Goal: Task Accomplishment & Management: Manage account settings

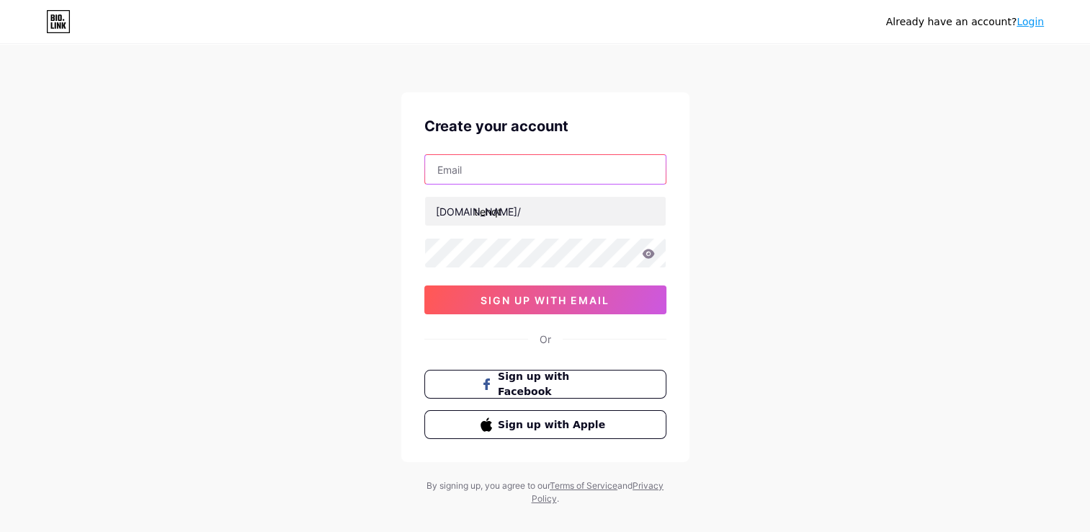
click at [514, 176] on input "text" at bounding box center [545, 169] width 241 height 29
type input "[EMAIL_ADDRESS][DOMAIN_NAME]"
click at [491, 217] on input "tienqt" at bounding box center [545, 211] width 241 height 29
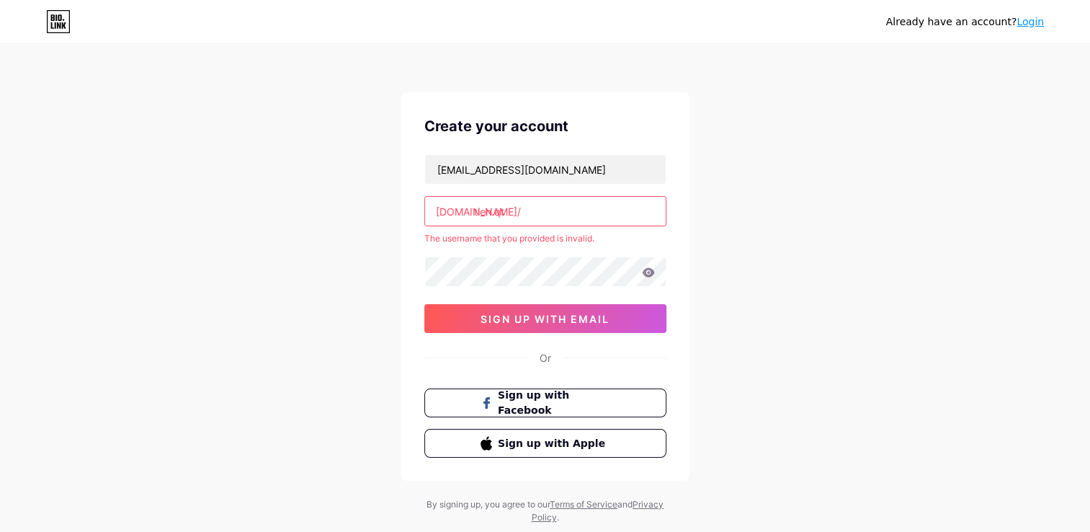
type input "tienqt"
click at [499, 272] on div "[EMAIL_ADDRESS][DOMAIN_NAME] [DOMAIN_NAME]/ tienqt The username that you provid…" at bounding box center [545, 243] width 242 height 179
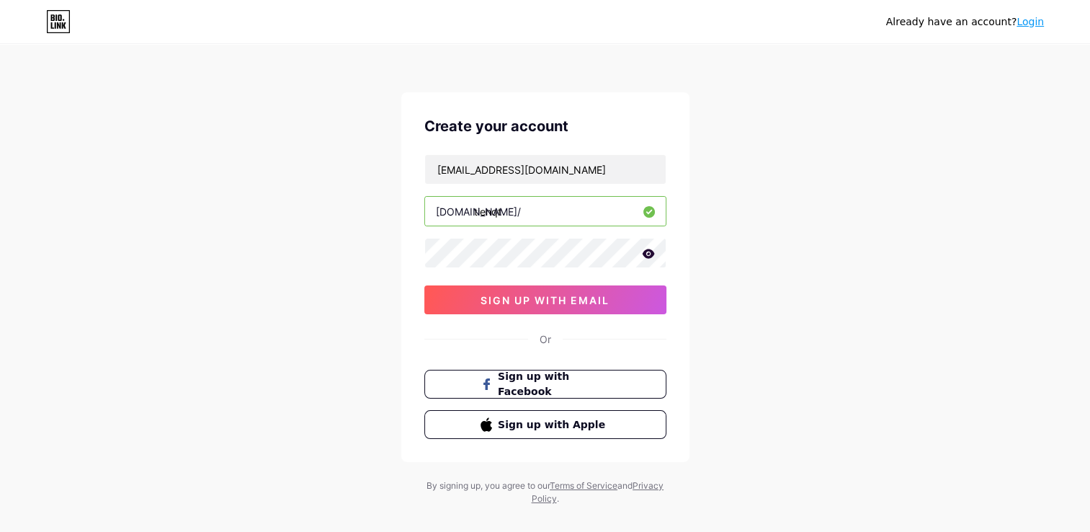
click at [648, 255] on icon at bounding box center [648, 254] width 13 height 10
click at [570, 300] on span "sign up with email" at bounding box center [544, 300] width 129 height 12
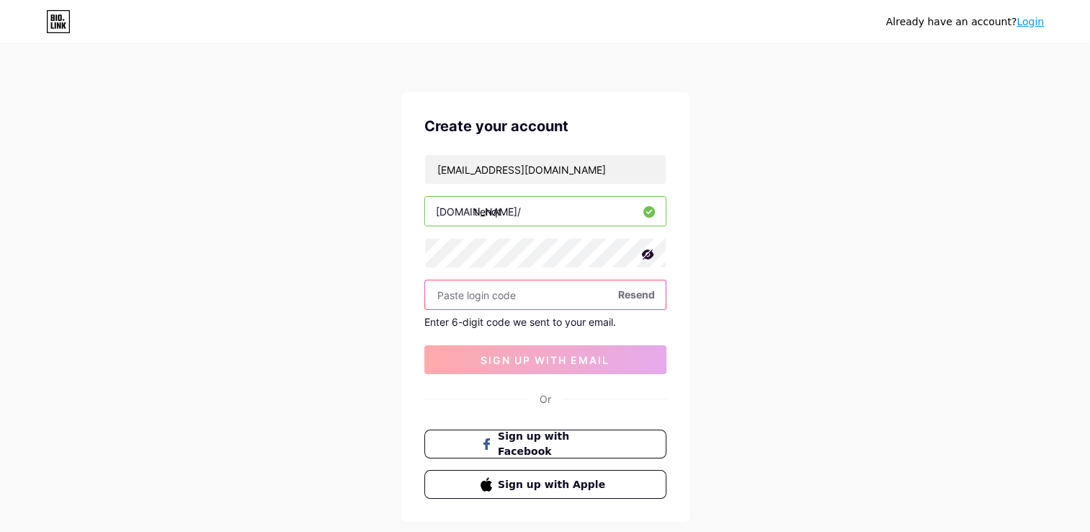
click at [465, 287] on input "text" at bounding box center [545, 294] width 241 height 29
paste input "855040"
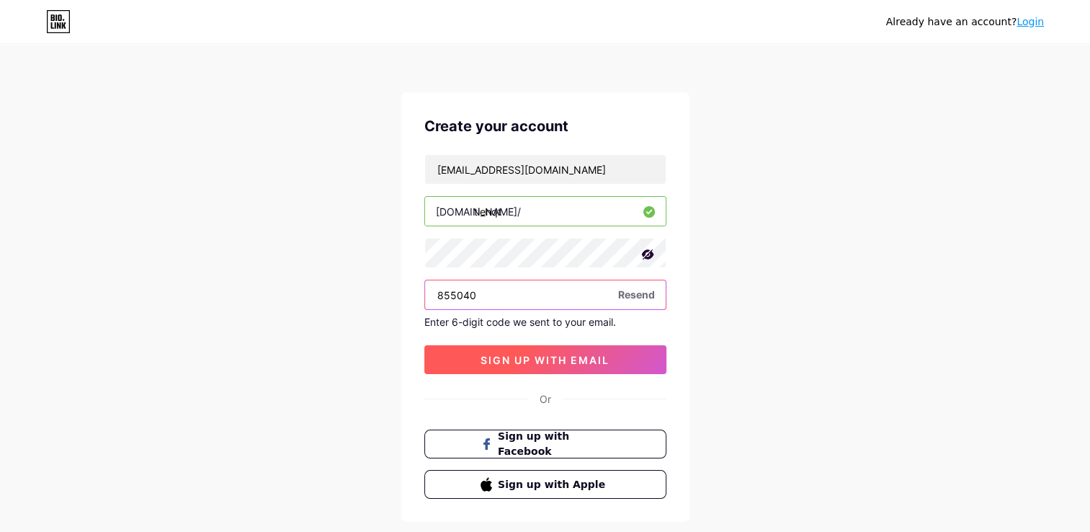
type input "855040"
click at [496, 368] on button "sign up with email" at bounding box center [545, 359] width 242 height 29
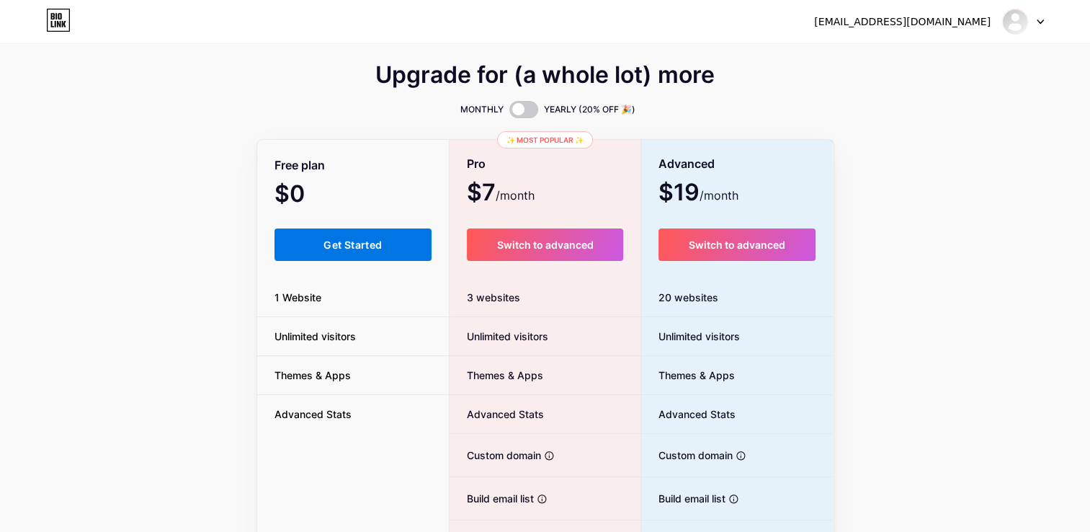
click at [331, 251] on button "Get Started" at bounding box center [353, 244] width 158 height 32
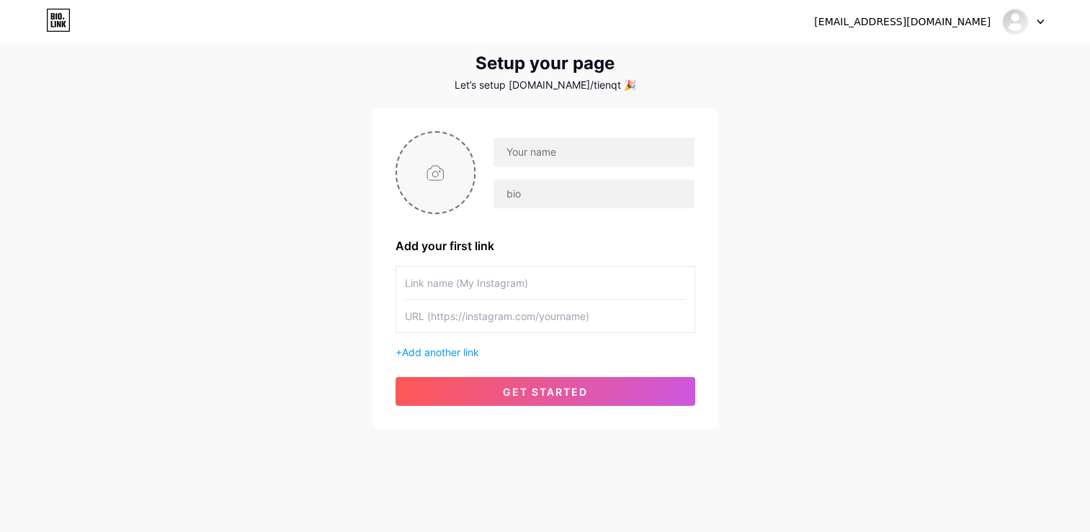
scroll to position [39, 0]
click at [527, 157] on input "text" at bounding box center [593, 152] width 200 height 29
click at [517, 195] on input "text" at bounding box center [593, 193] width 200 height 29
click at [514, 146] on input "text" at bounding box center [593, 152] width 200 height 29
type input "K"
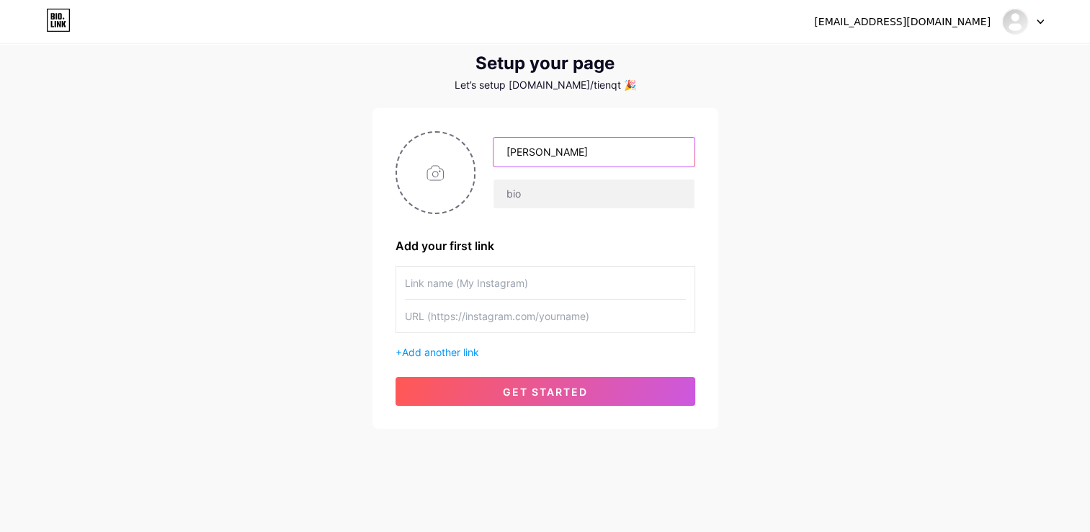
type input "[PERSON_NAME]"
click at [327, 252] on div "[EMAIL_ADDRESS][DOMAIN_NAME] Dashboard Logout Setup your page Let’s setup [DOMA…" at bounding box center [545, 218] width 1090 height 514
click at [493, 406] on div "[PERSON_NAME] Add your first link + Add another link get started" at bounding box center [545, 268] width 346 height 321
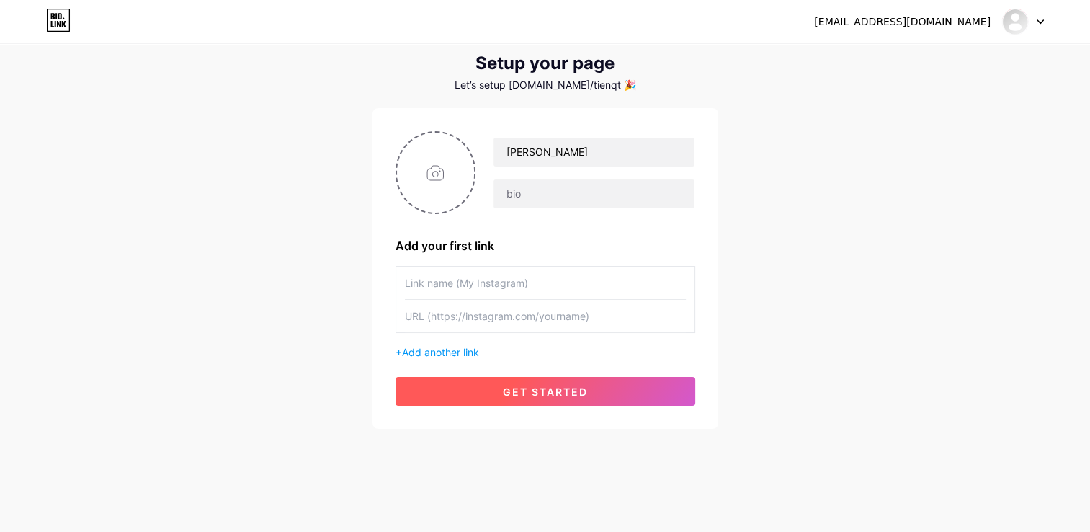
click at [495, 387] on button "get started" at bounding box center [545, 391] width 300 height 29
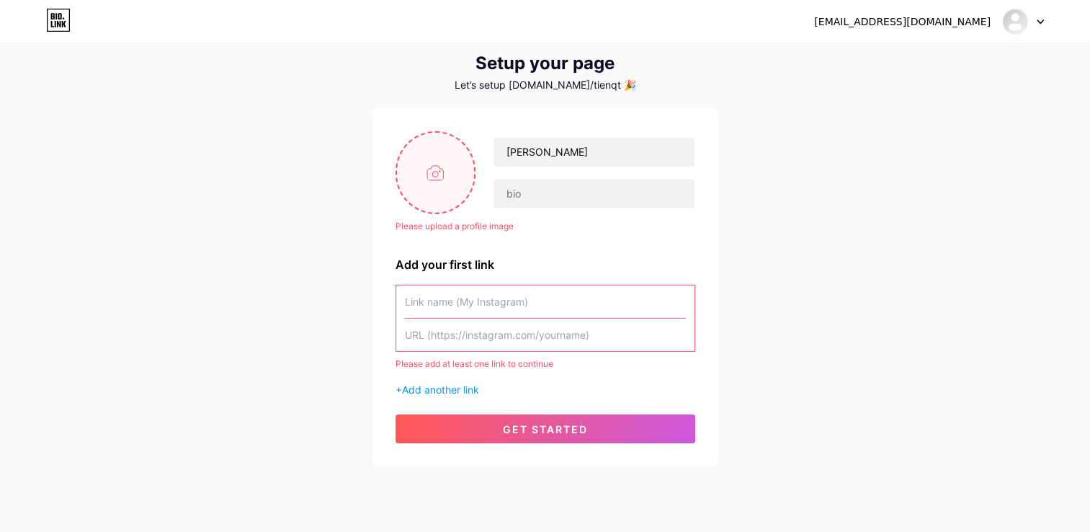
click at [431, 187] on input "file" at bounding box center [436, 173] width 78 height 80
type input "C:\fakepath\481254291_4001248373443694_4486202528161693033_n.jpg"
click at [438, 295] on input "text" at bounding box center [545, 301] width 281 height 32
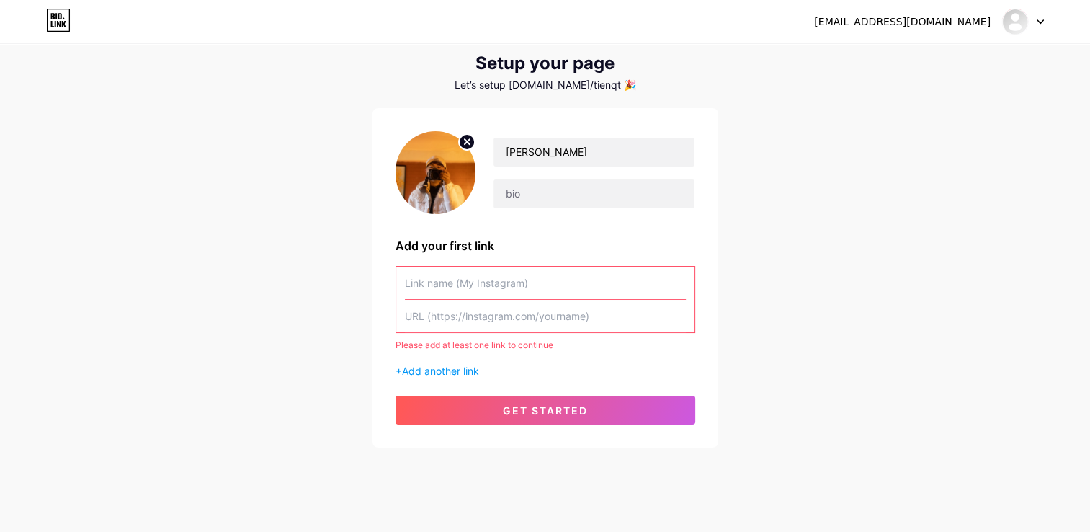
click at [438, 317] on input "text" at bounding box center [545, 316] width 281 height 32
click at [448, 292] on input "text" at bounding box center [545, 283] width 281 height 32
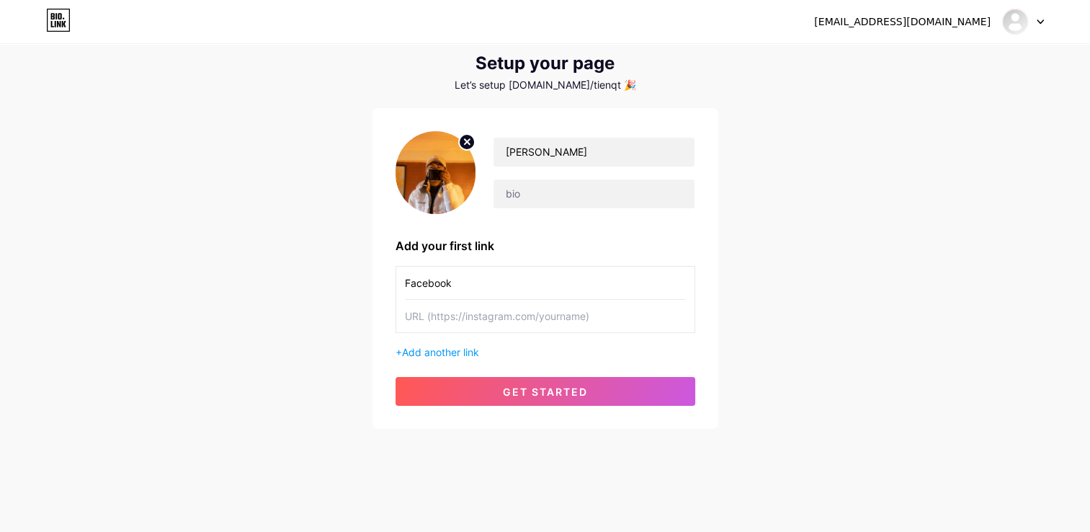
type input "Facebook"
click at [429, 307] on input "text" at bounding box center [545, 316] width 281 height 32
paste input "[URL][DOMAIN_NAME][DOMAIN_NAME]"
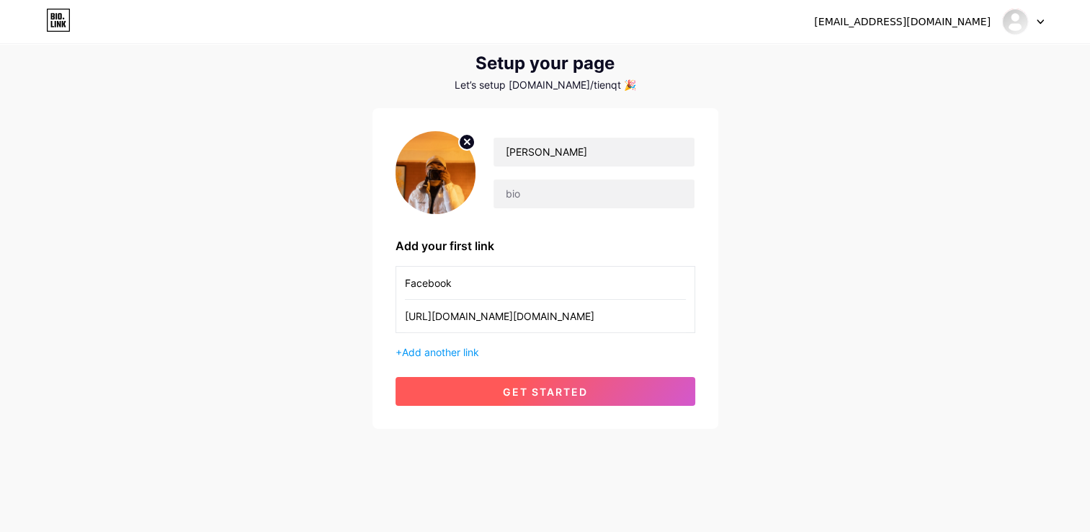
type input "[URL][DOMAIN_NAME][DOMAIN_NAME]"
click at [495, 396] on button "get started" at bounding box center [545, 391] width 300 height 29
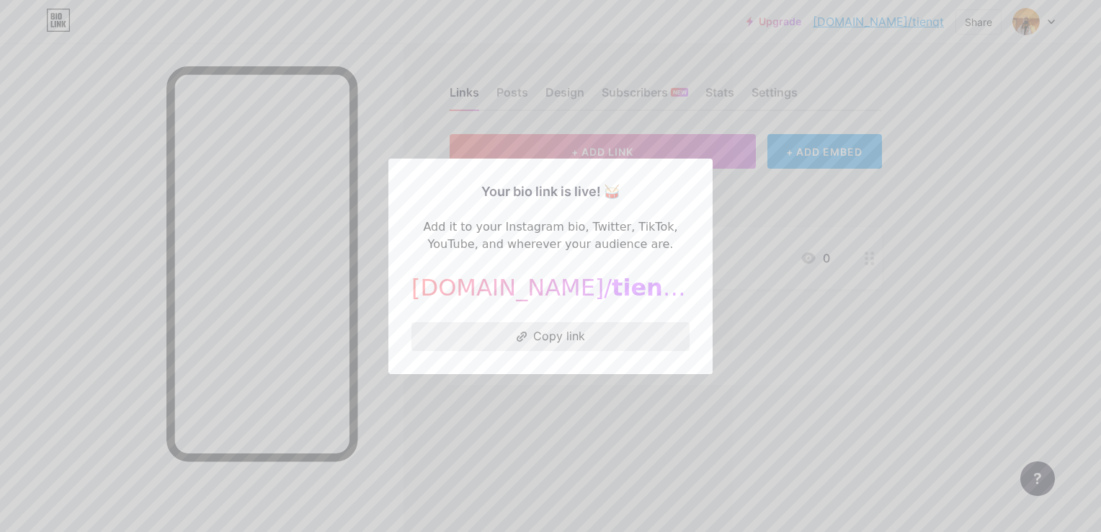
click at [559, 333] on button "Copy link" at bounding box center [550, 336] width 278 height 29
click at [815, 450] on div at bounding box center [550, 266] width 1101 height 532
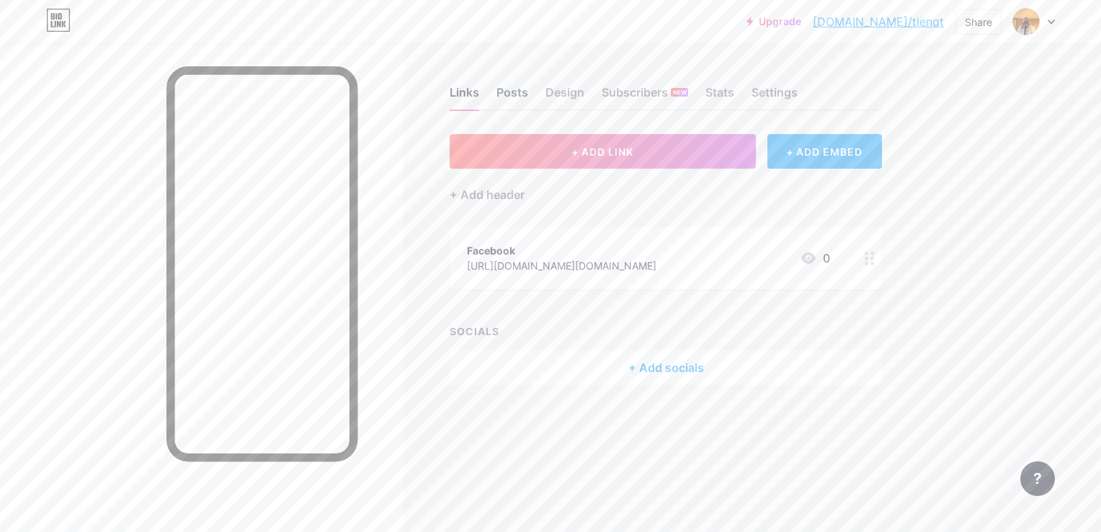
click at [508, 94] on div "Posts" at bounding box center [512, 97] width 32 height 26
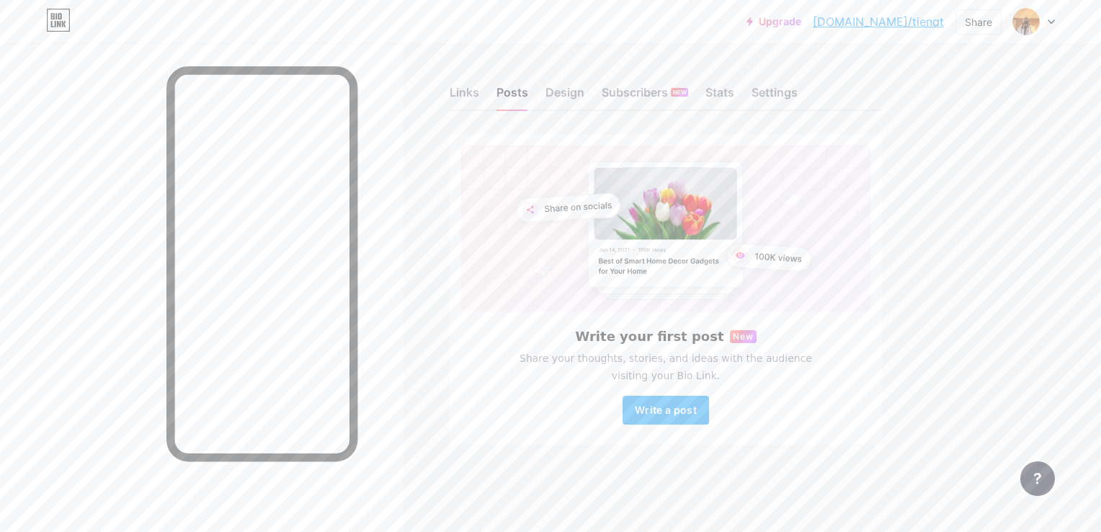
click at [573, 82] on div "Links Posts Design Subscribers NEW Stats Settings" at bounding box center [666, 86] width 432 height 50
click at [572, 91] on div "Design" at bounding box center [564, 97] width 39 height 26
